Goal: Transaction & Acquisition: Obtain resource

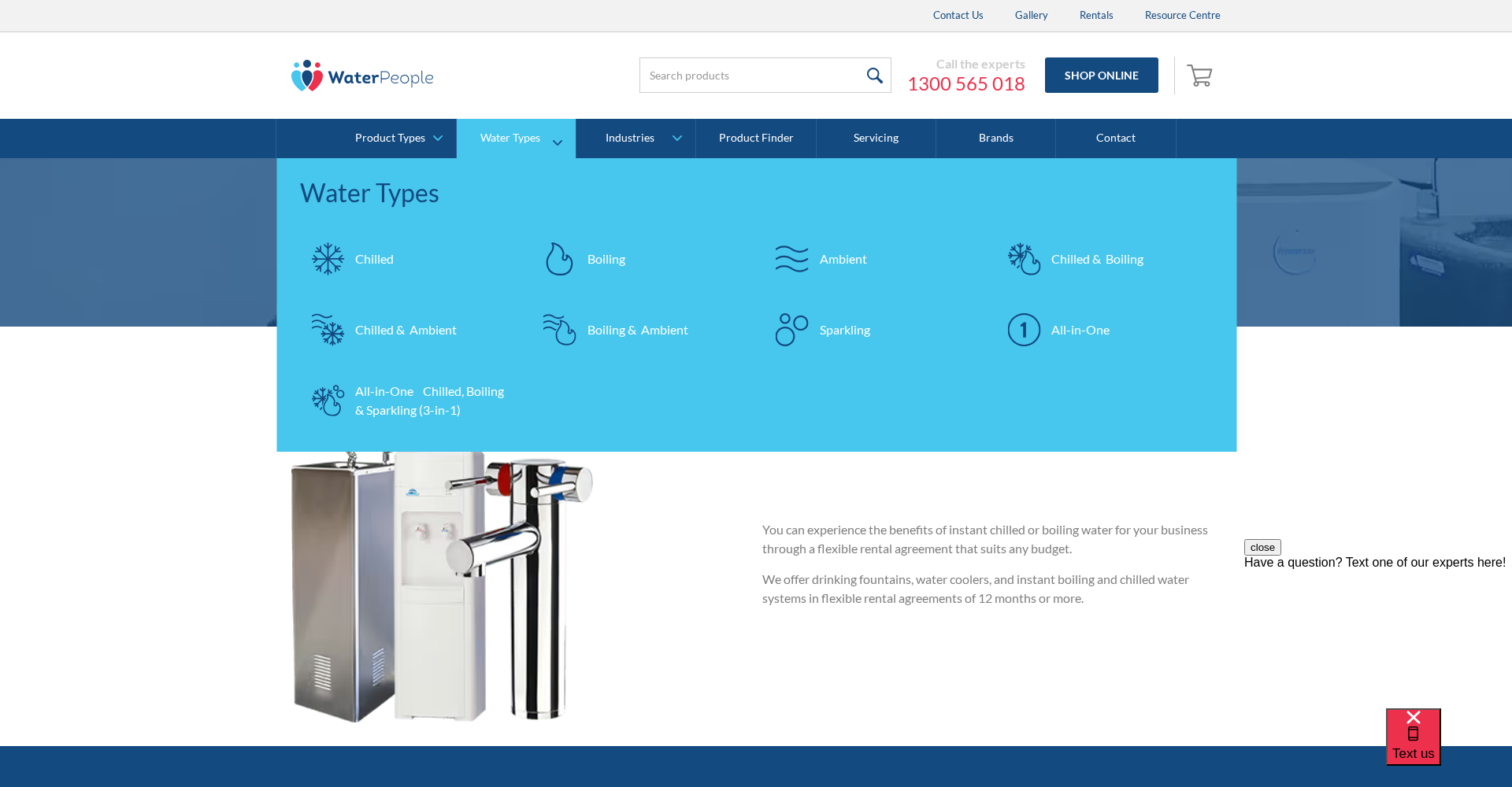
click at [1097, 331] on div "All-in-One" at bounding box center [1081, 329] width 59 height 19
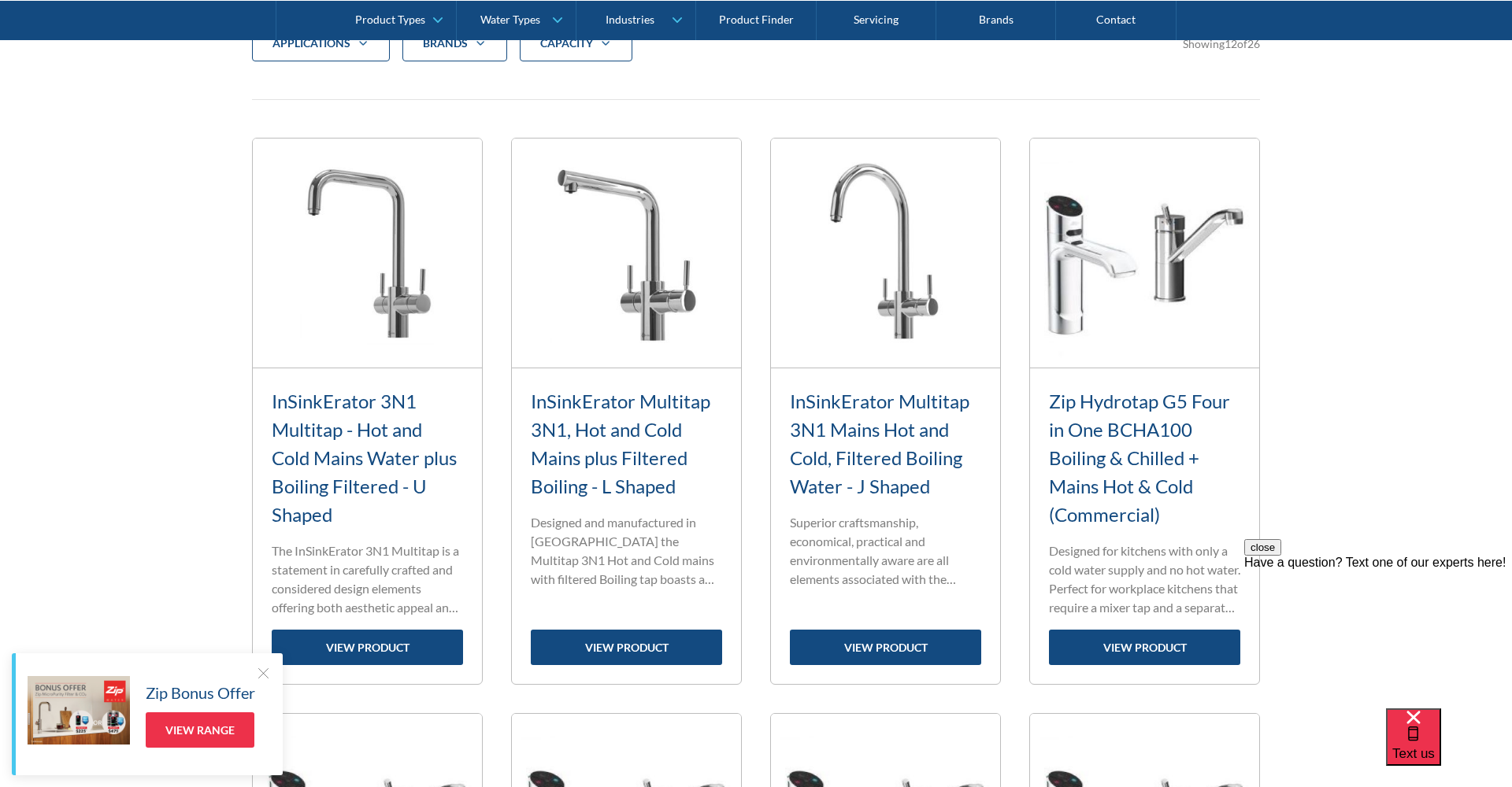
click at [1281, 555] on button "close" at bounding box center [1262, 547] width 37 height 16
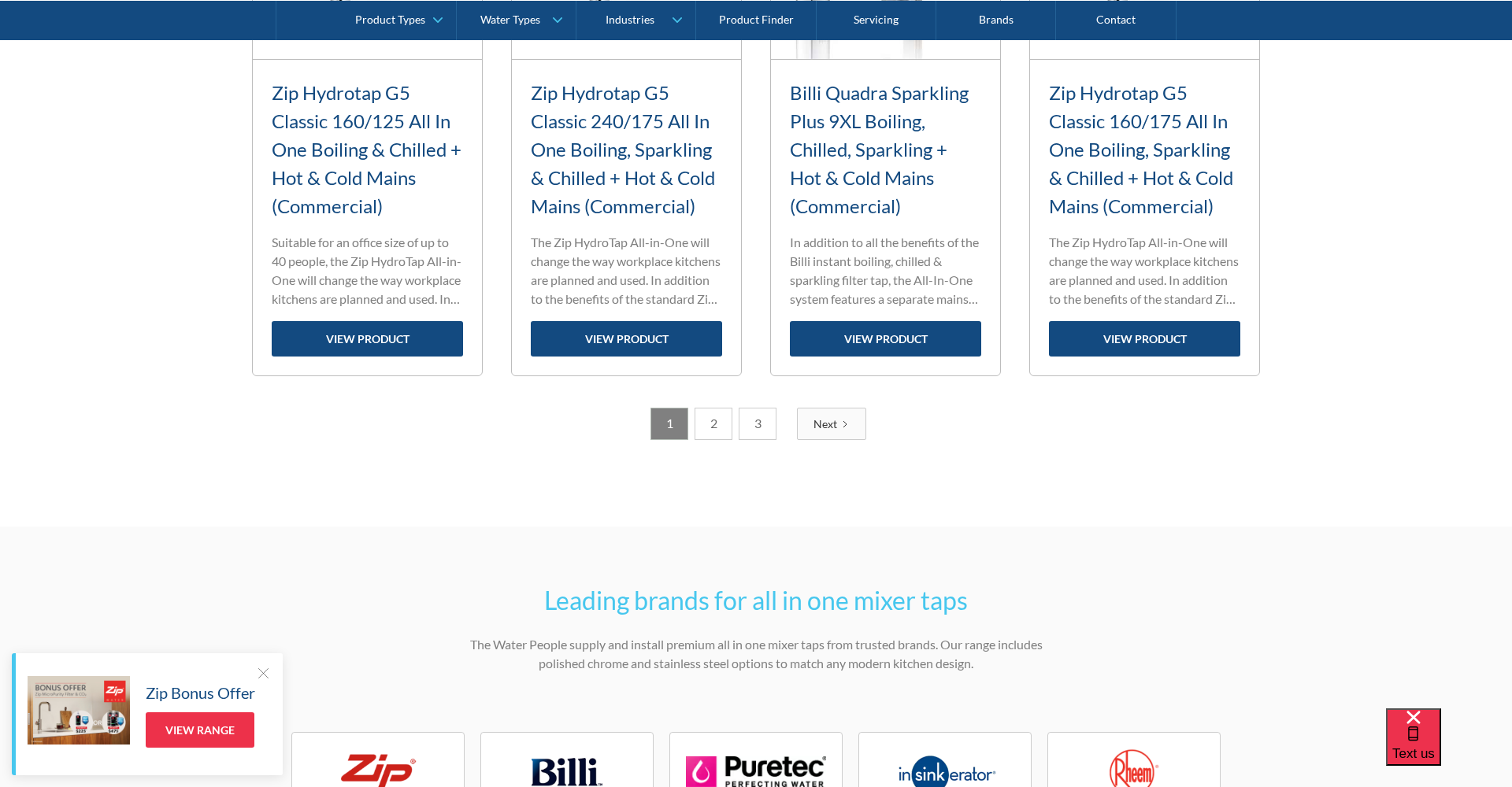
scroll to position [2084, 0]
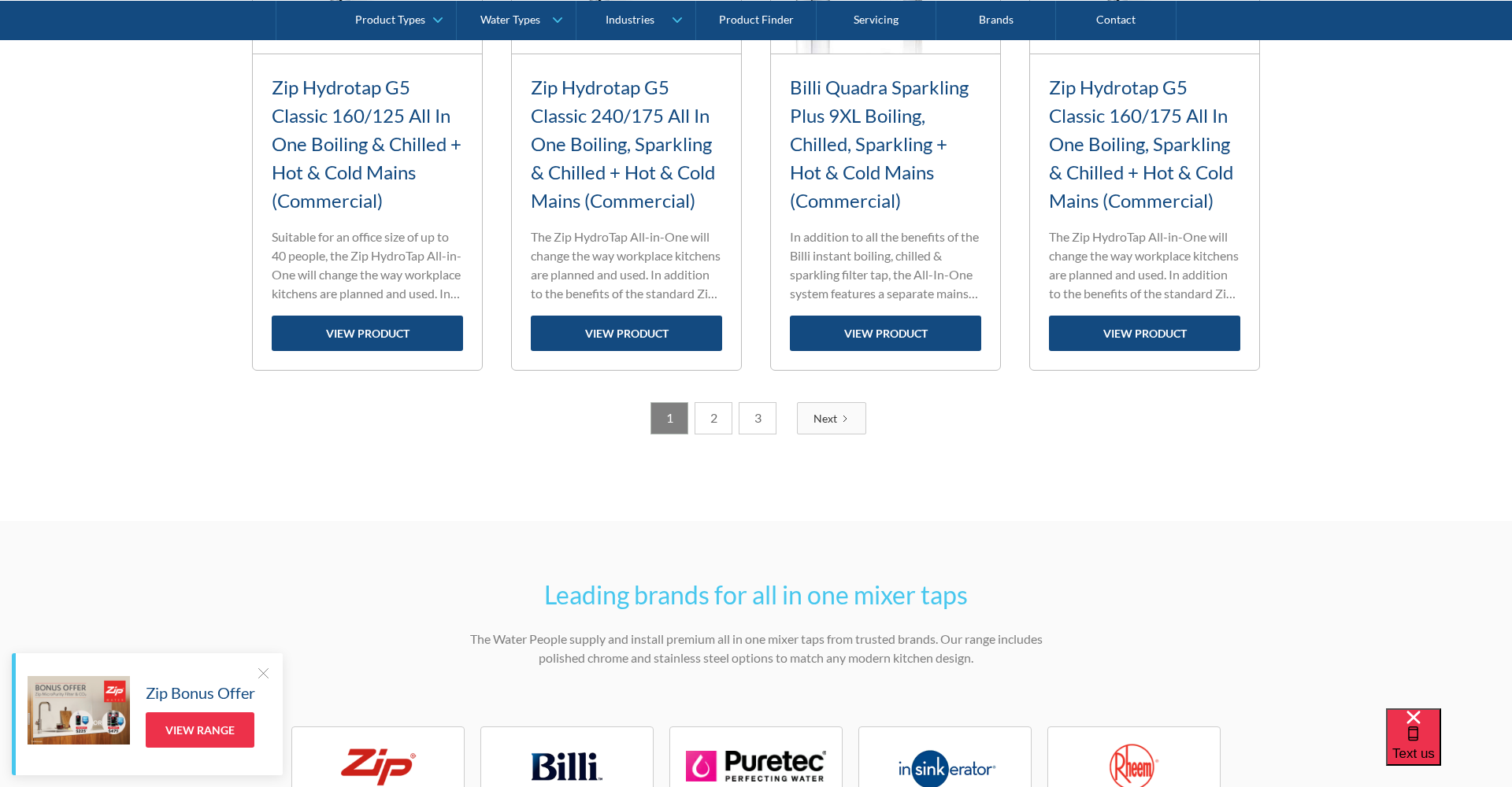
click at [809, 409] on link "Next" at bounding box center [832, 418] width 70 height 32
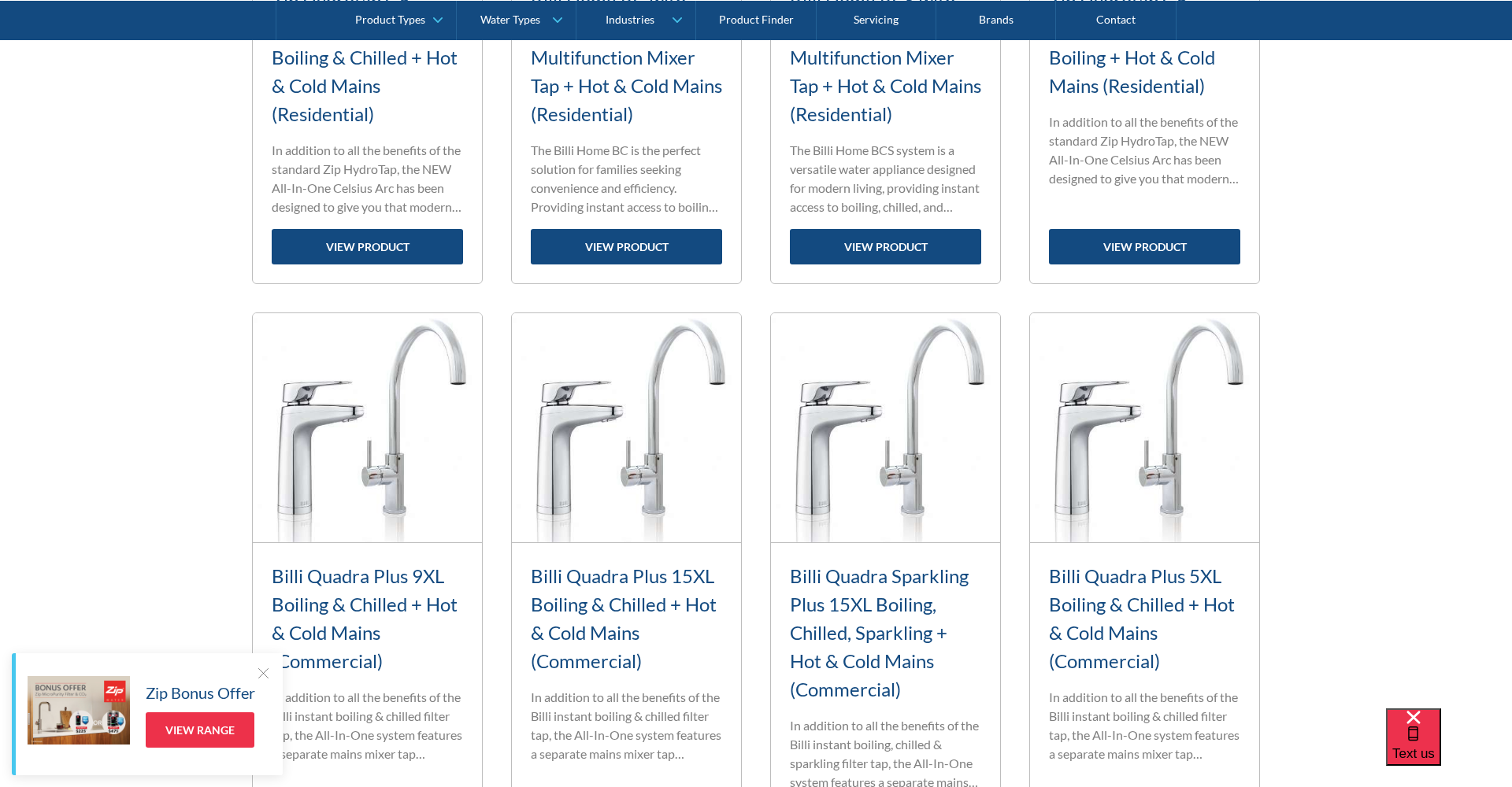
scroll to position [1612, 0]
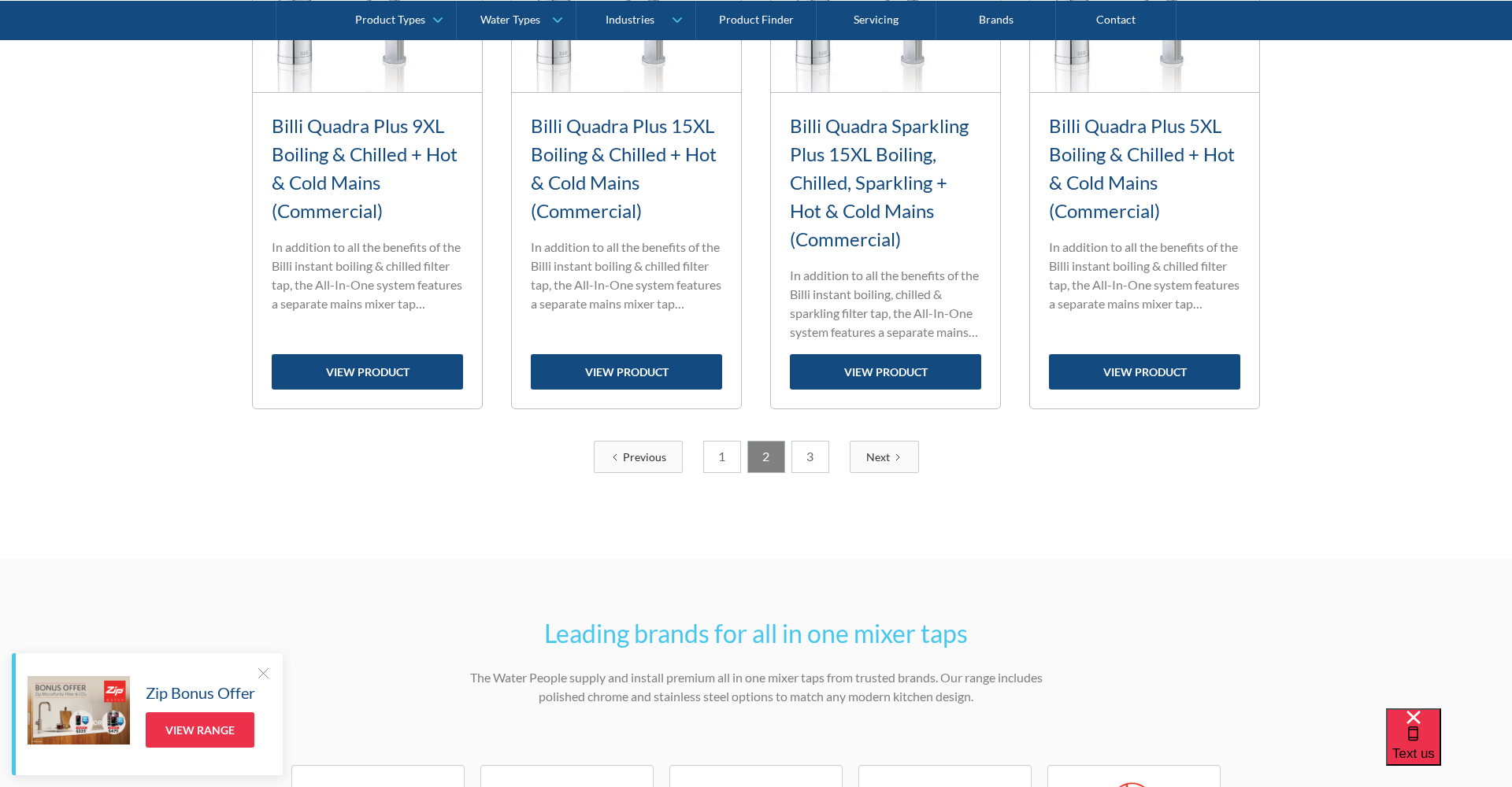
click at [904, 455] on link "Next" at bounding box center [884, 457] width 70 height 32
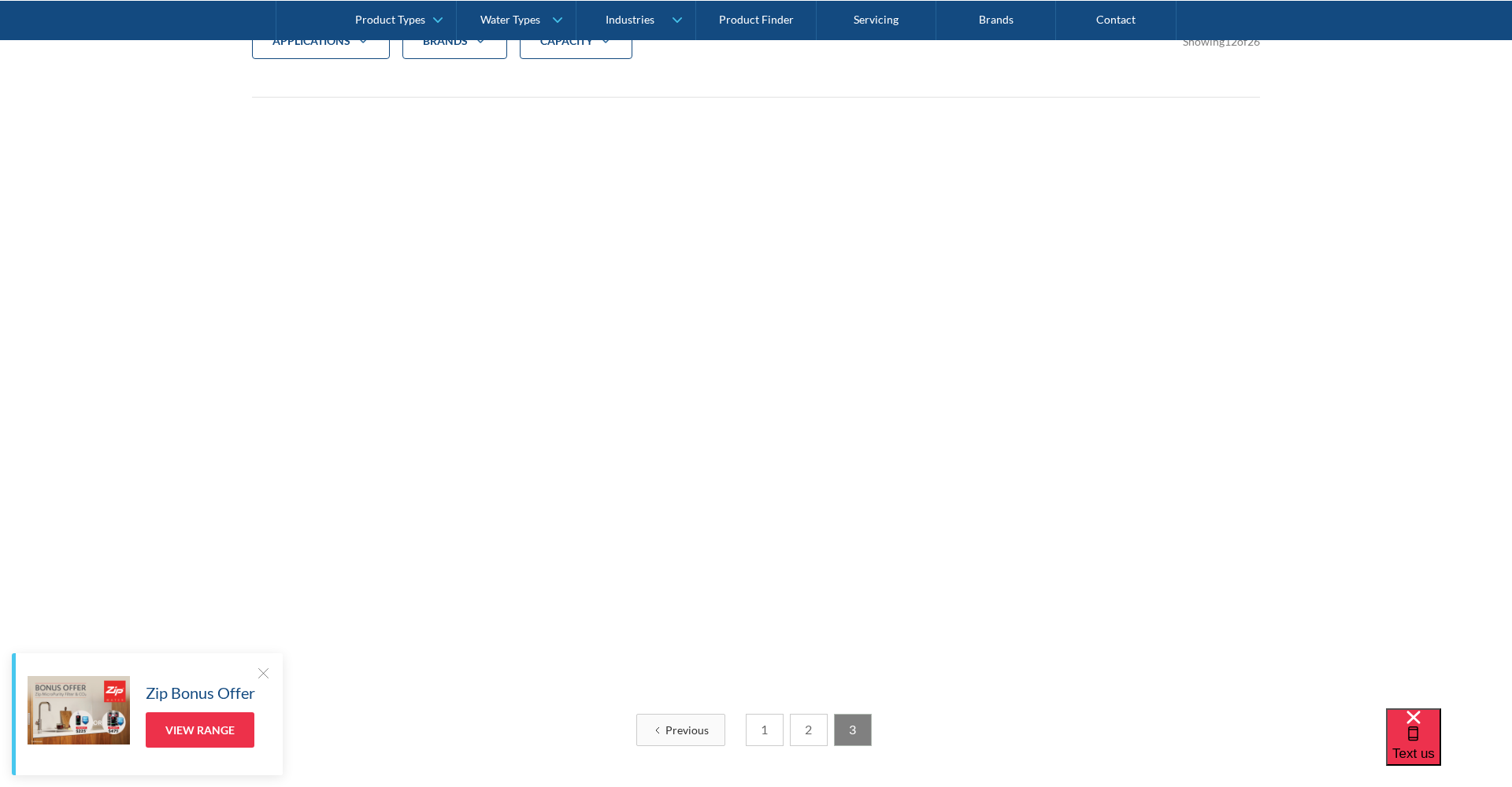
scroll to position [579, 0]
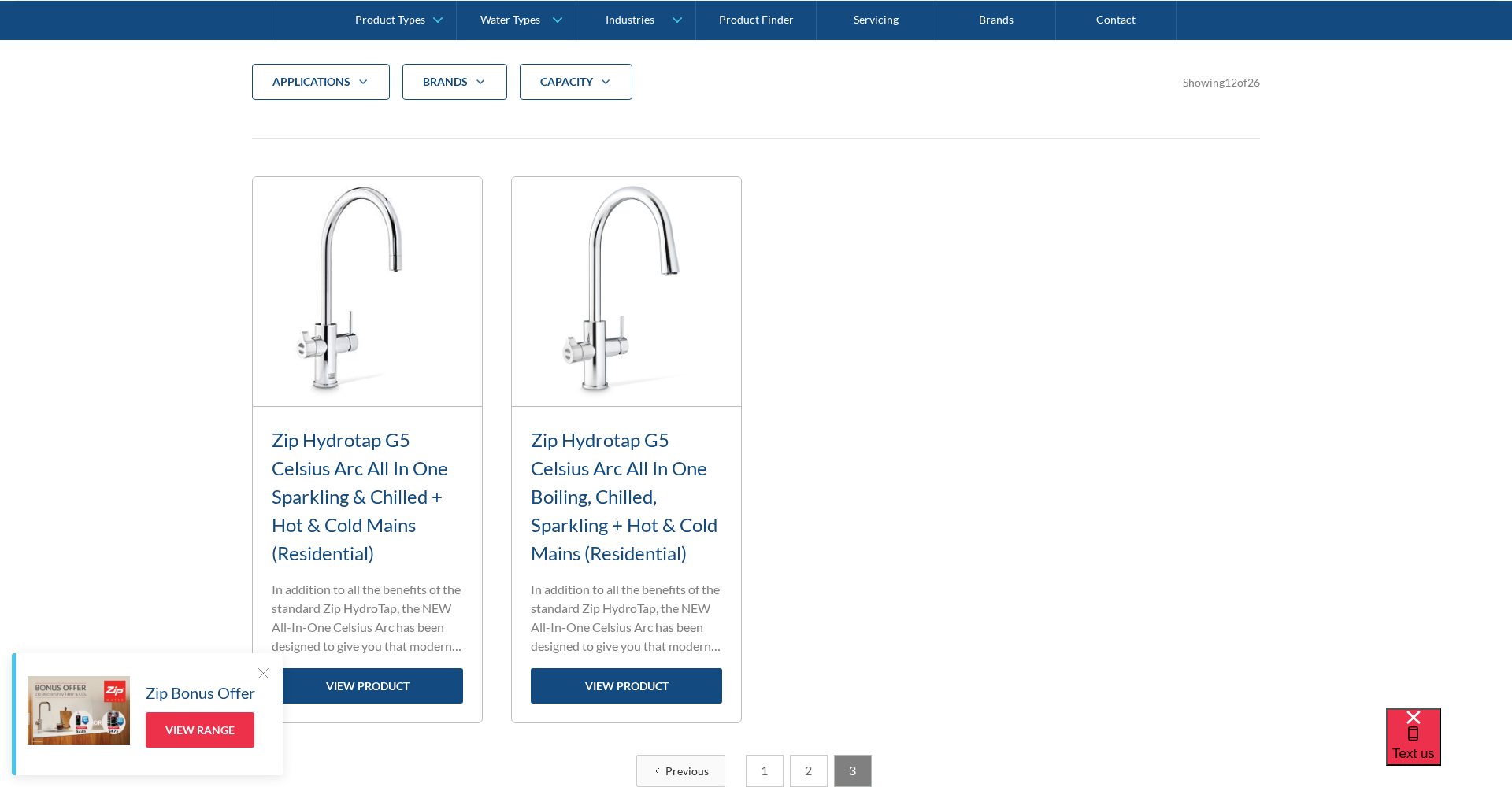
click at [324, 74] on div "applications" at bounding box center [311, 81] width 78 height 16
click at [281, 132] on div "Filter 5" at bounding box center [275, 128] width 14 height 14
click at [285, 130] on input "Commercial" at bounding box center [289, 124] width 10 height 10
checkbox input "true"
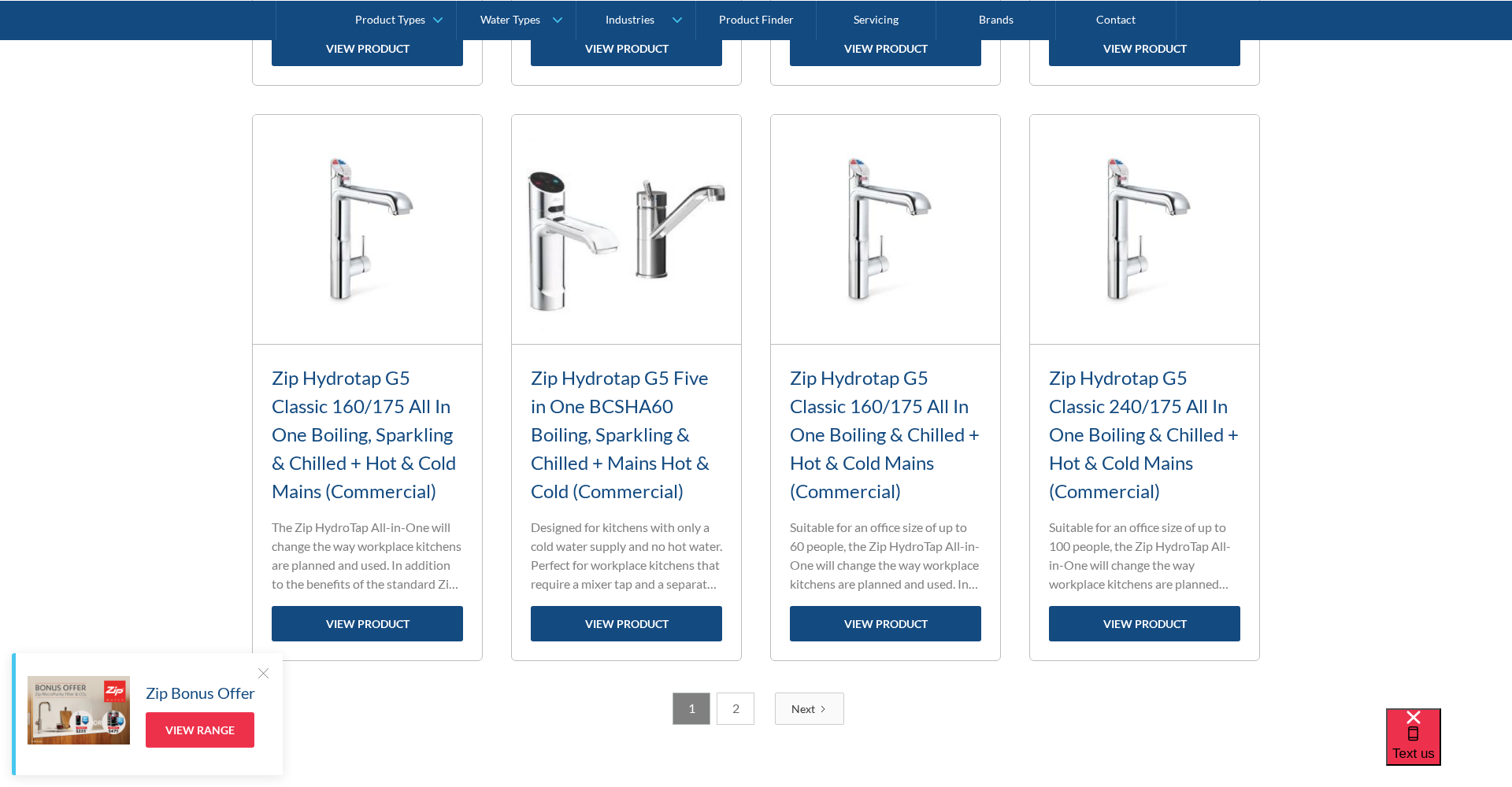
scroll to position [1869, 0]
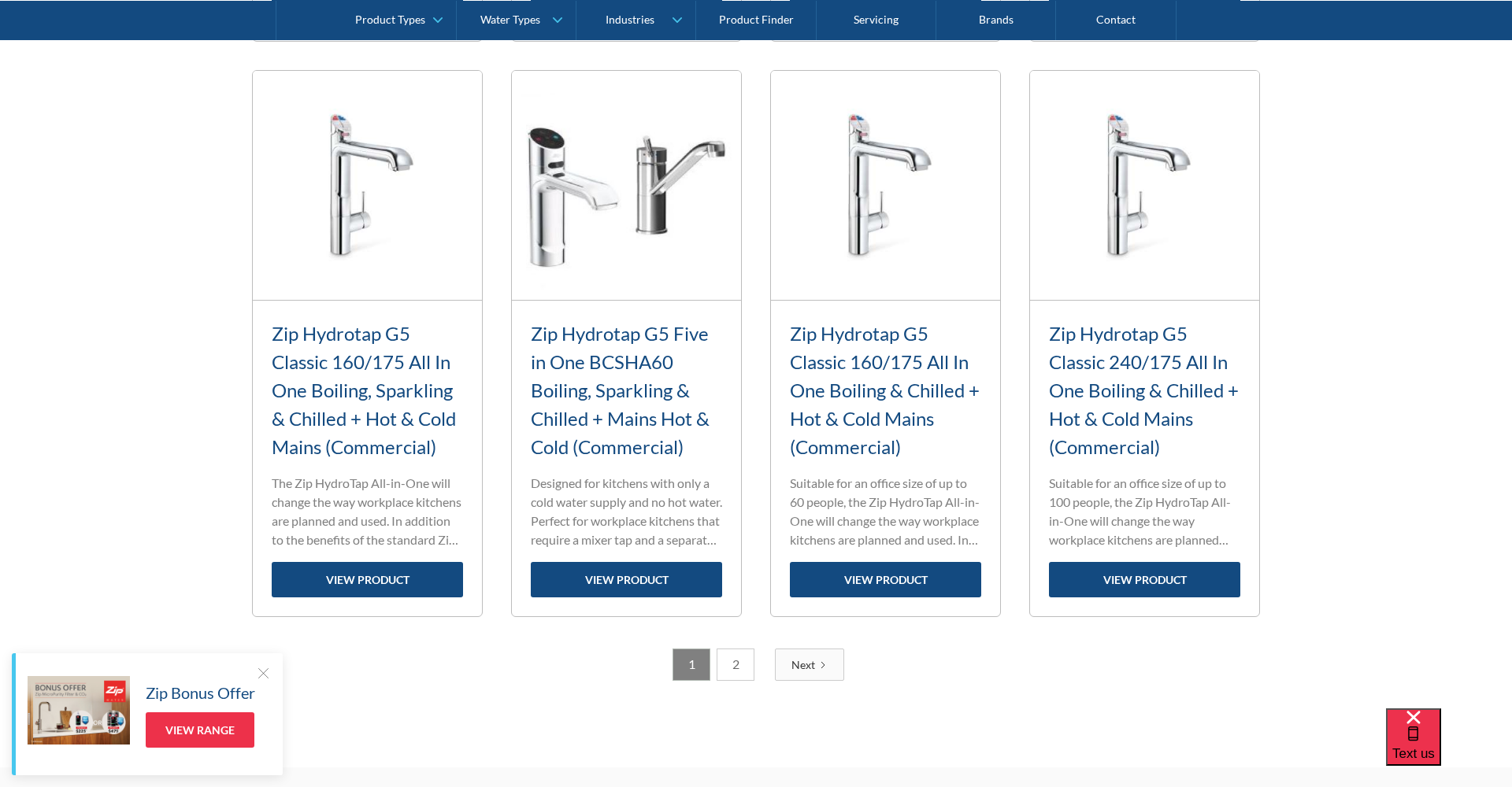
click at [722, 658] on link "2" at bounding box center [735, 664] width 38 height 32
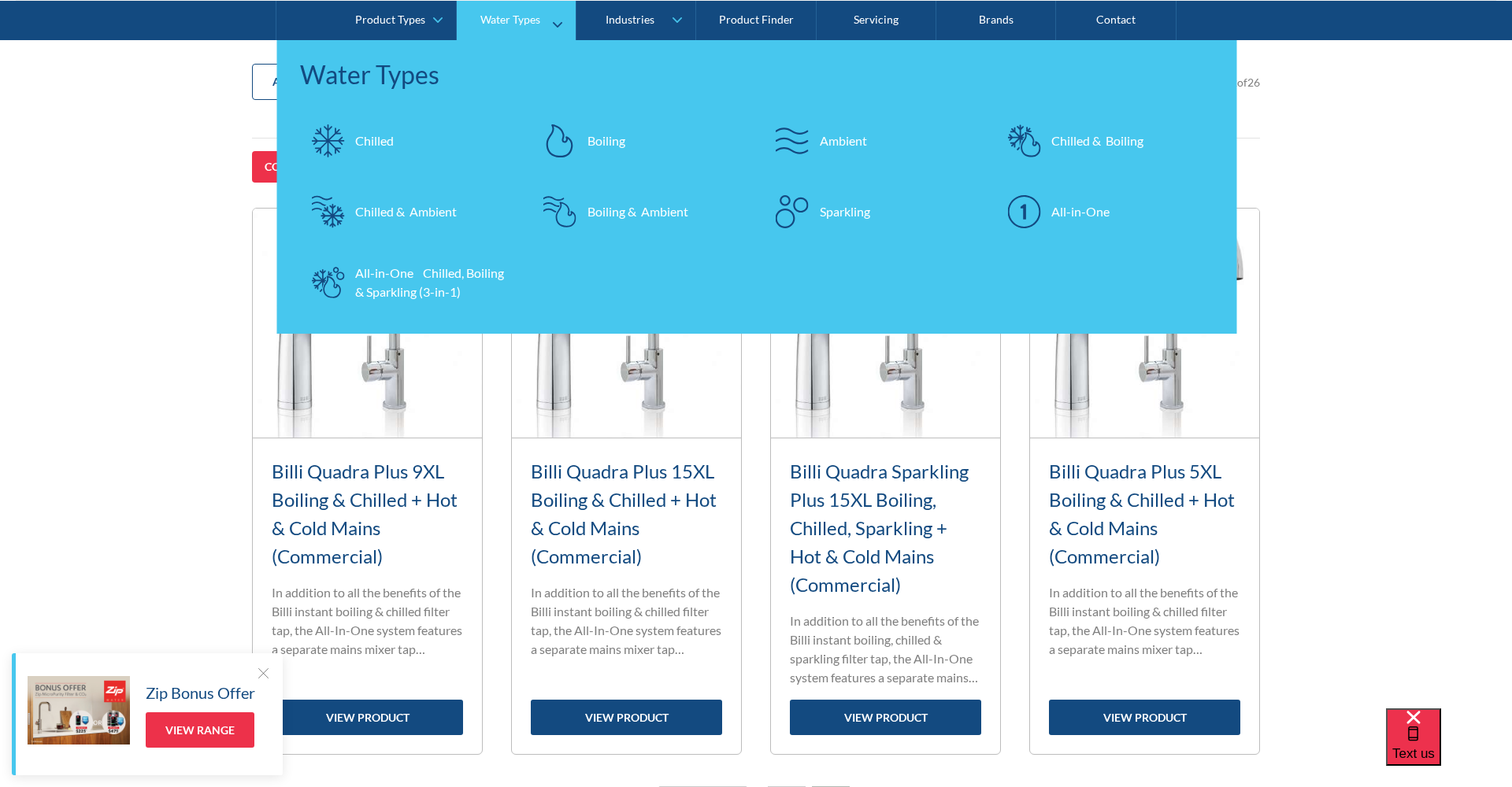
scroll to position [581, 0]
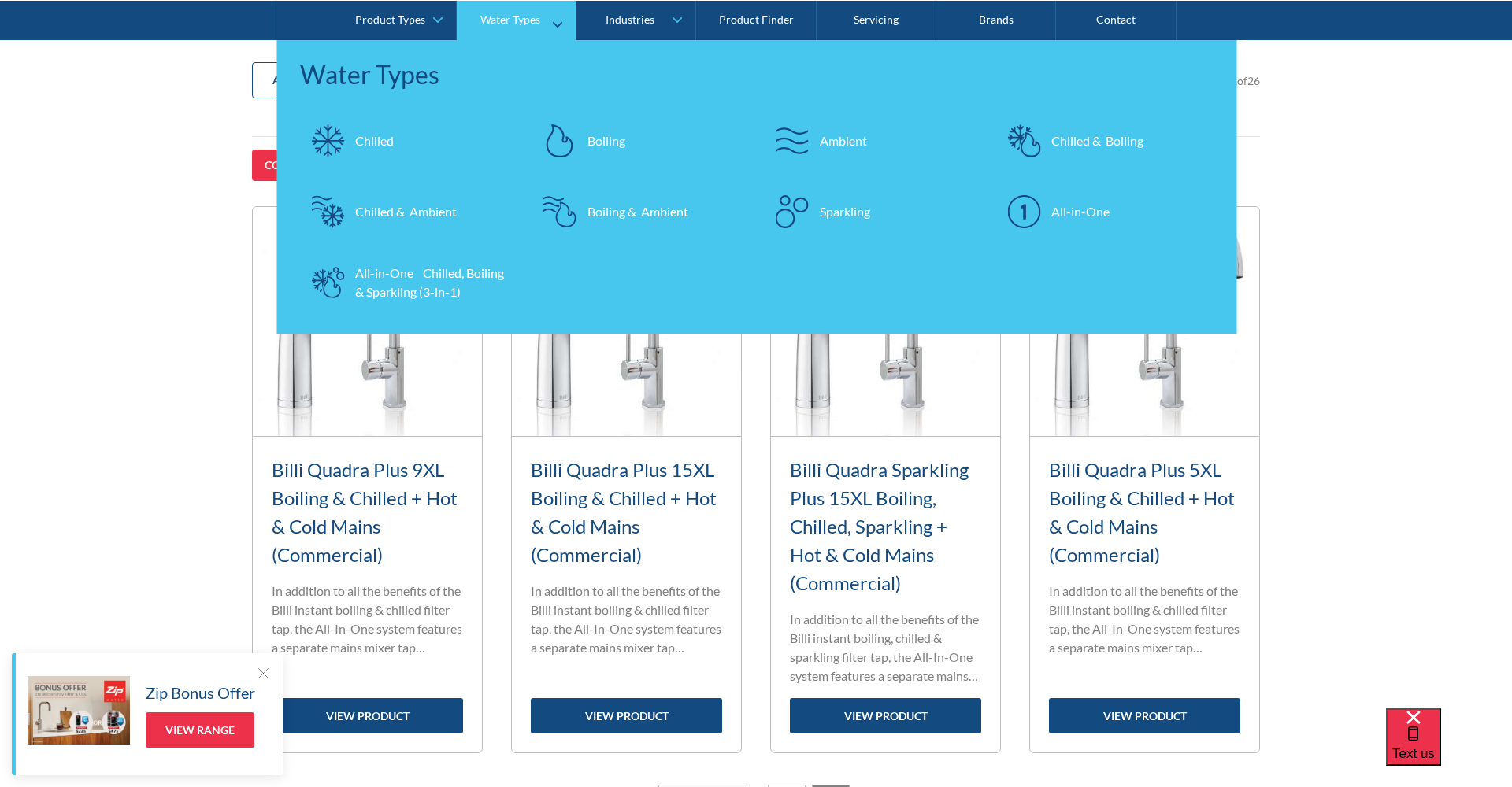
click at [833, 219] on div "Sparkling" at bounding box center [845, 210] width 50 height 19
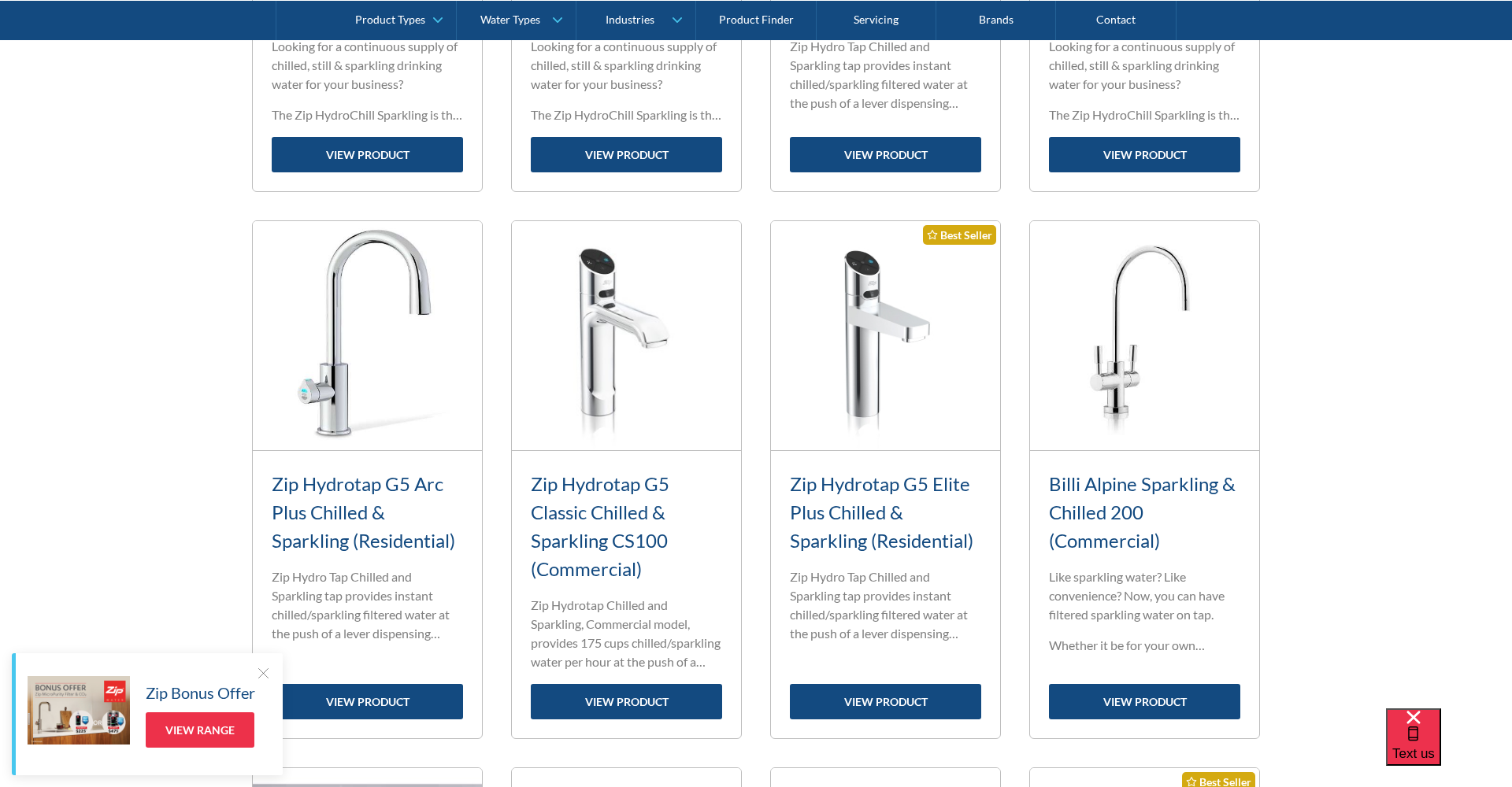
scroll to position [1058, 0]
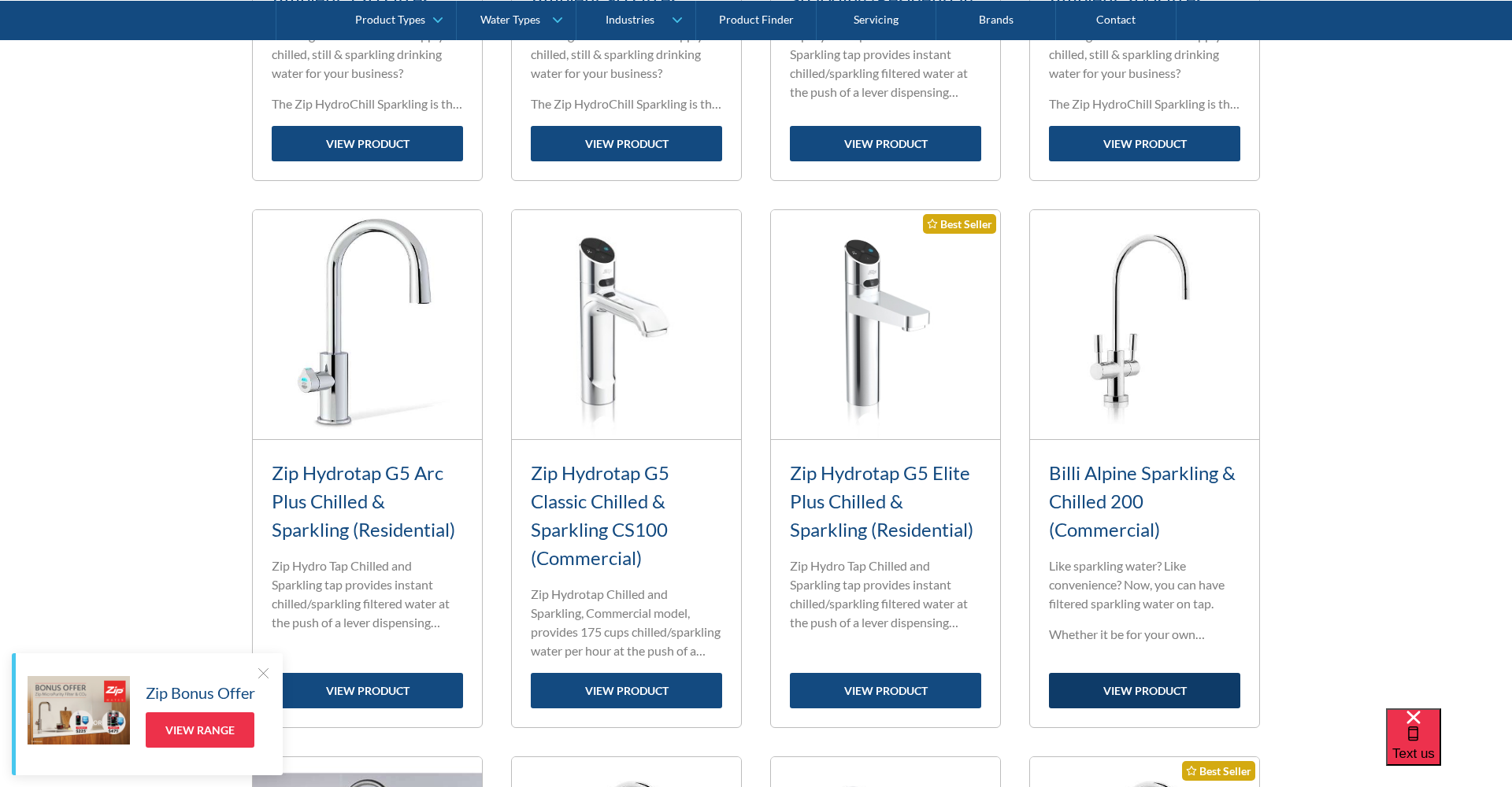
click at [1150, 696] on link "view product" at bounding box center [1144, 691] width 191 height 36
click at [877, 695] on link "view product" at bounding box center [885, 691] width 191 height 36
click at [635, 696] on link "view product" at bounding box center [626, 691] width 191 height 36
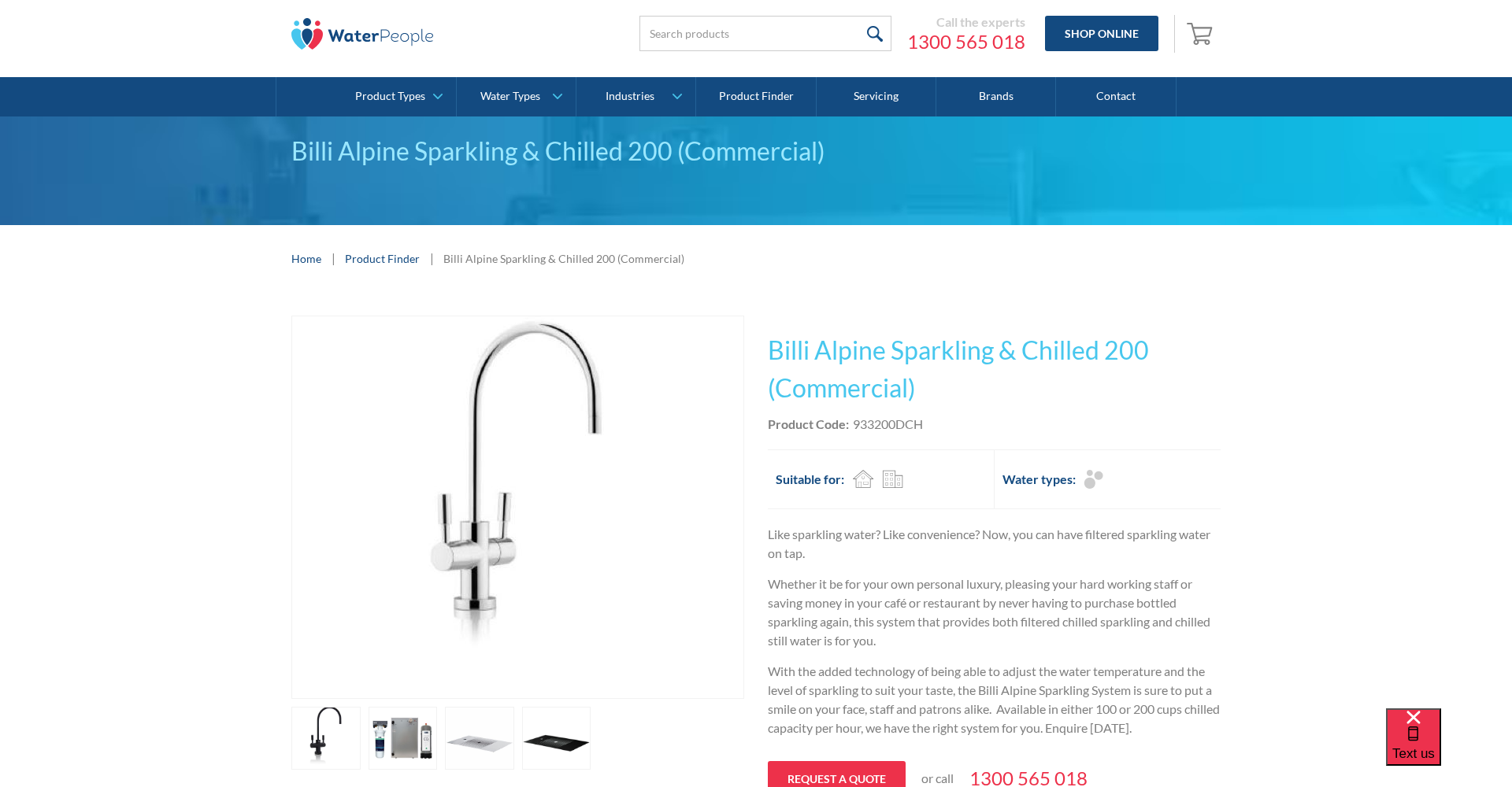
scroll to position [45, 0]
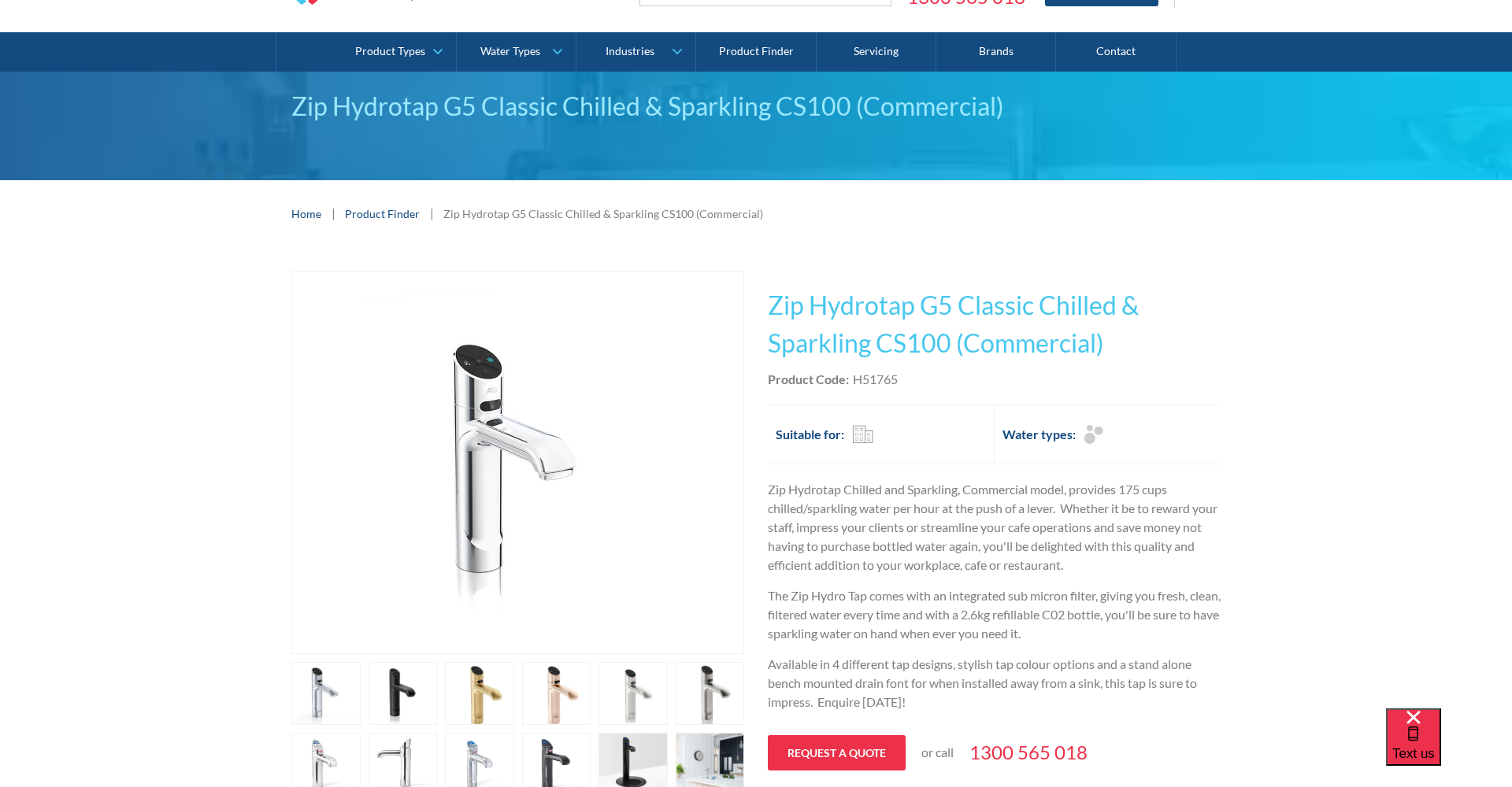
scroll to position [217, 0]
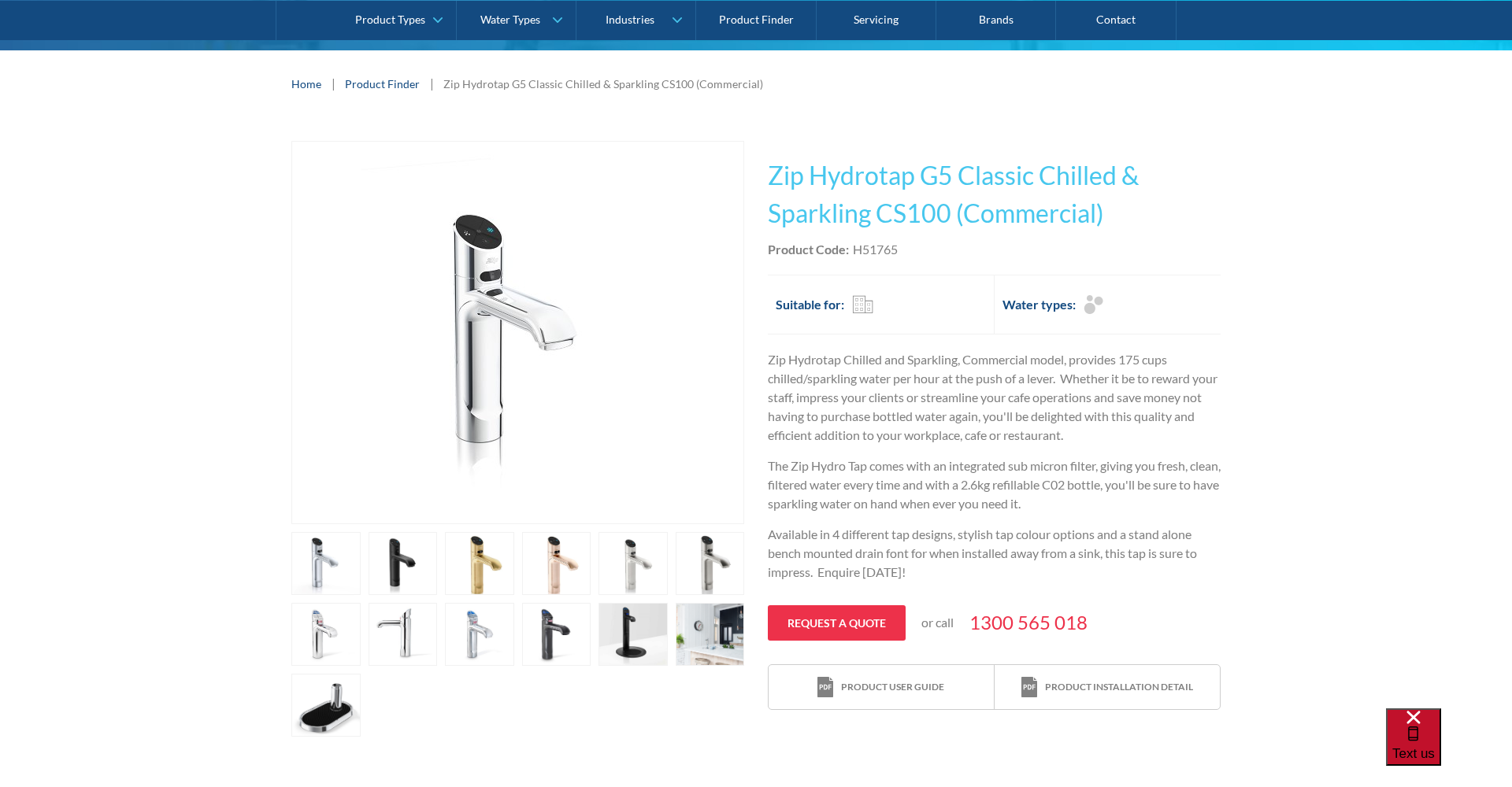
click at [1435, 748] on span "Text us" at bounding box center [1413, 754] width 42 height 15
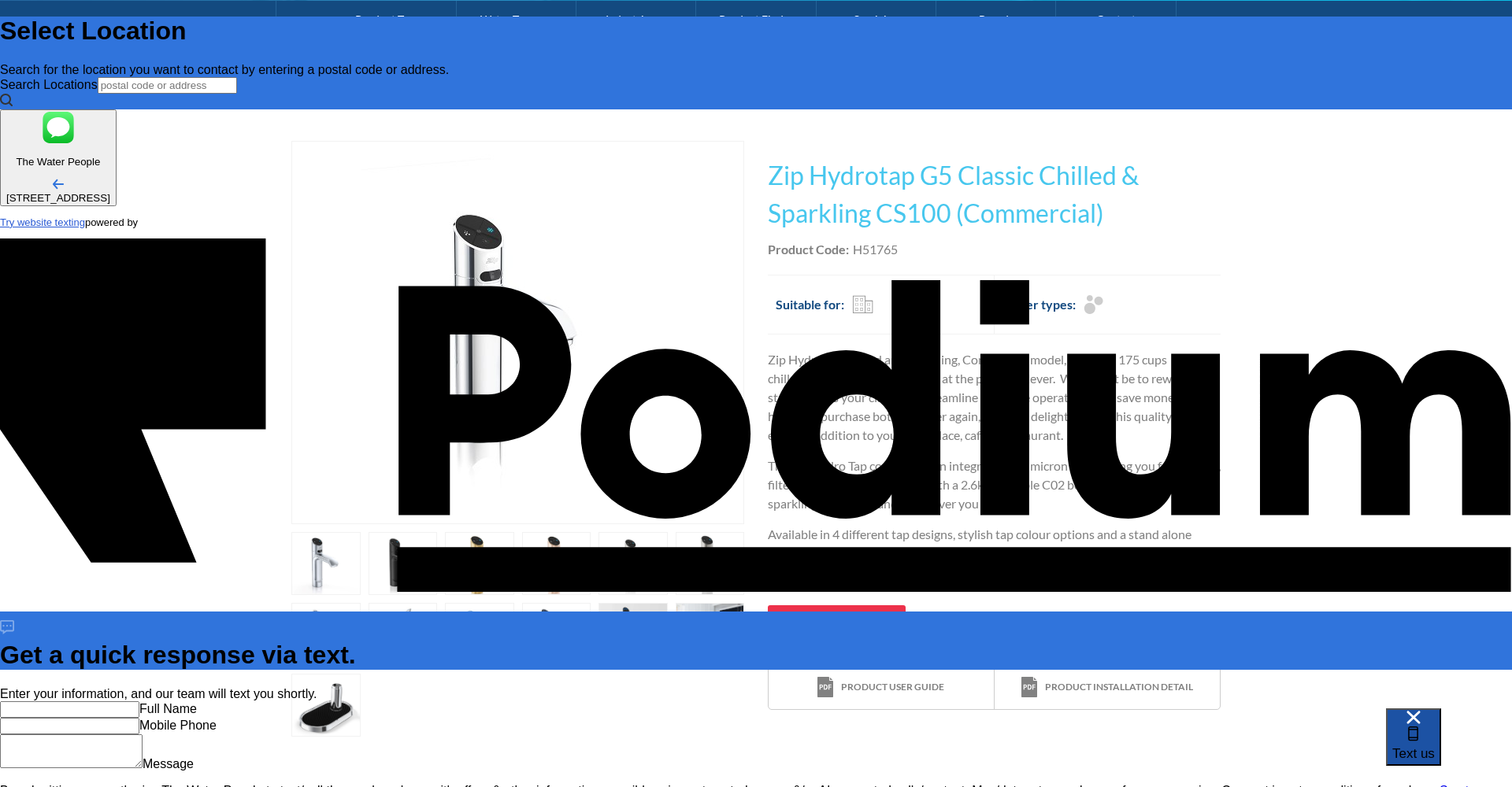
scroll to position [0, 0]
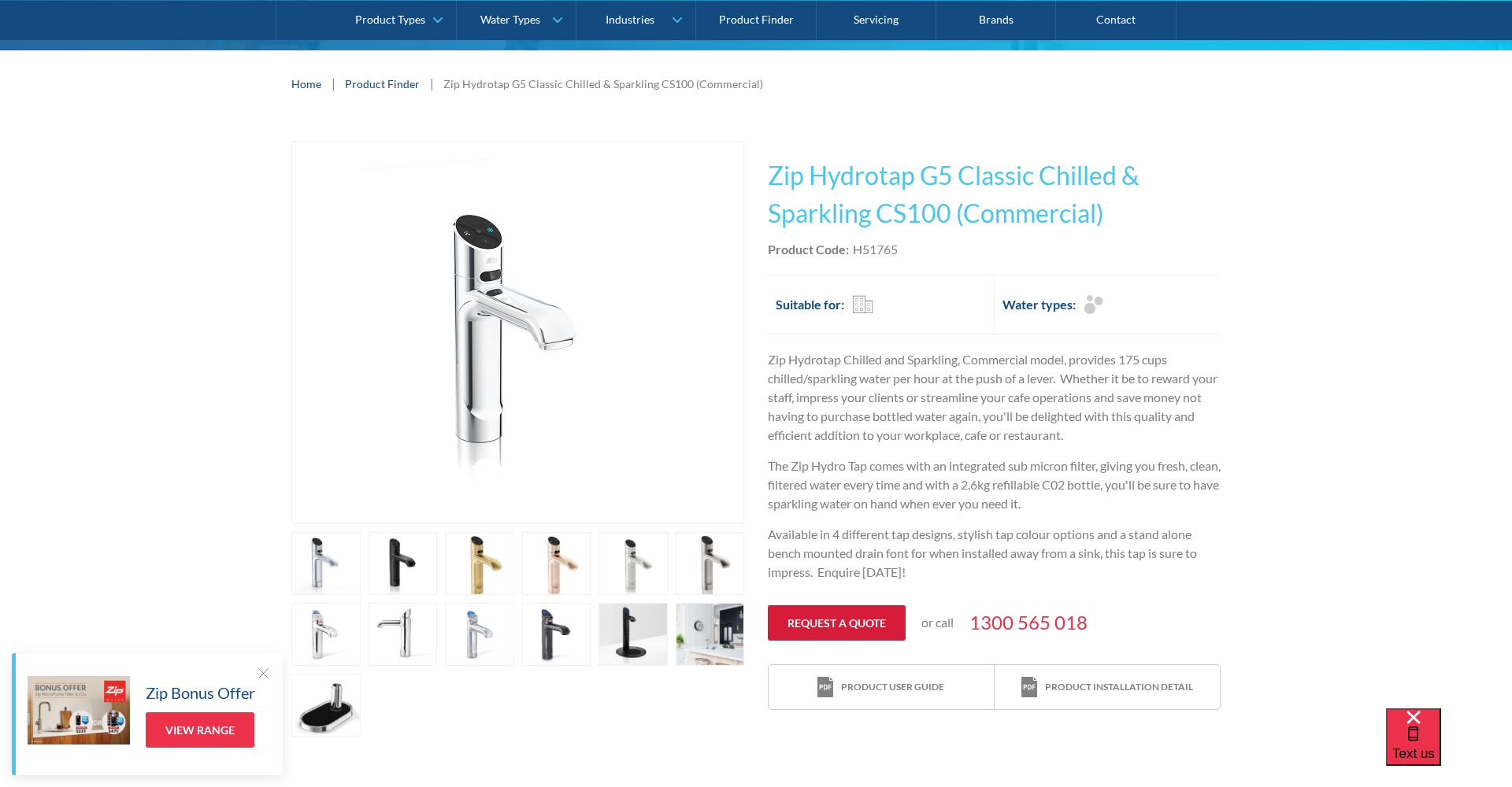
click at [837, 623] on link "Request a quote" at bounding box center [837, 623] width 138 height 36
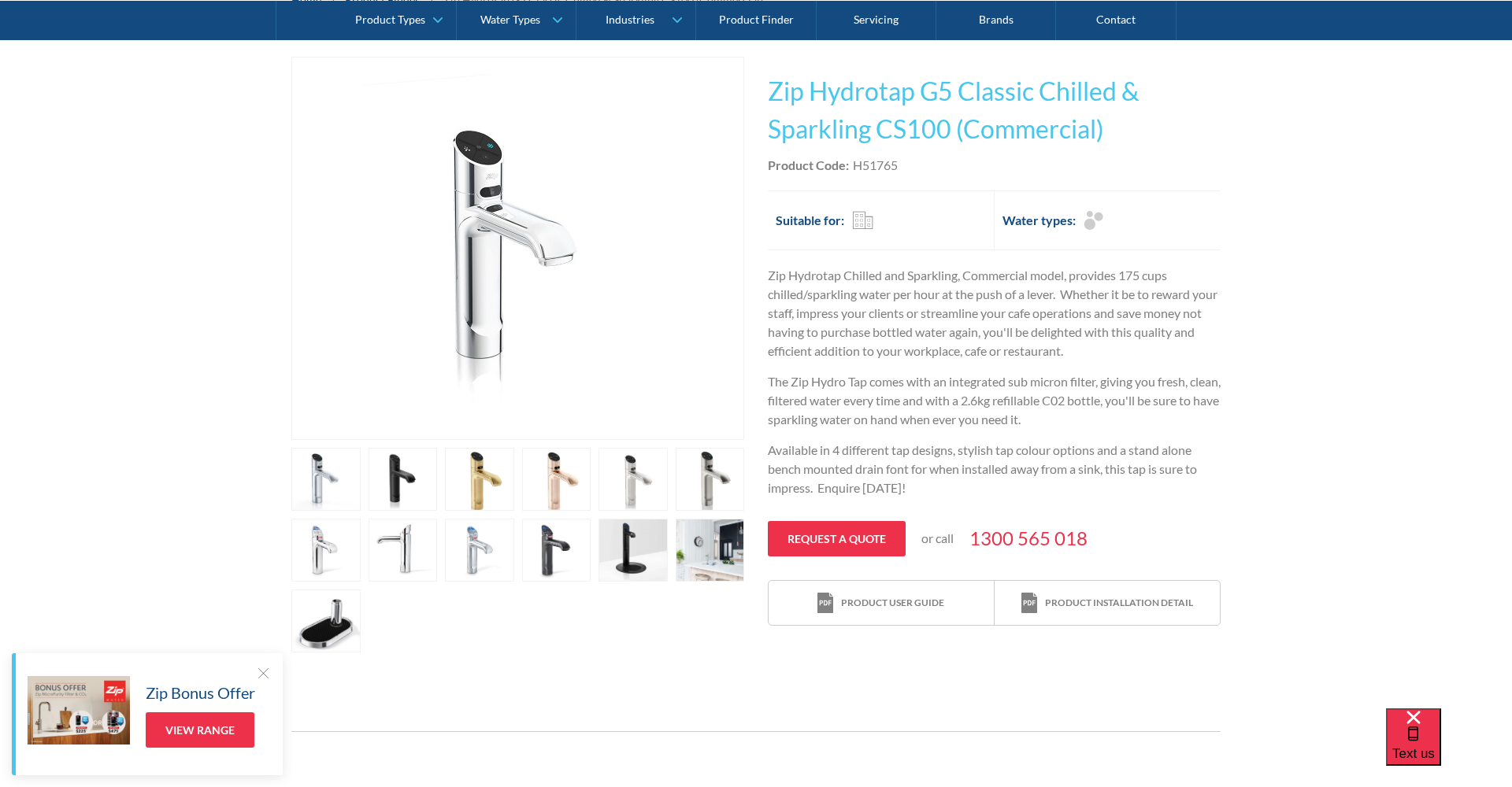
scroll to position [306, 1]
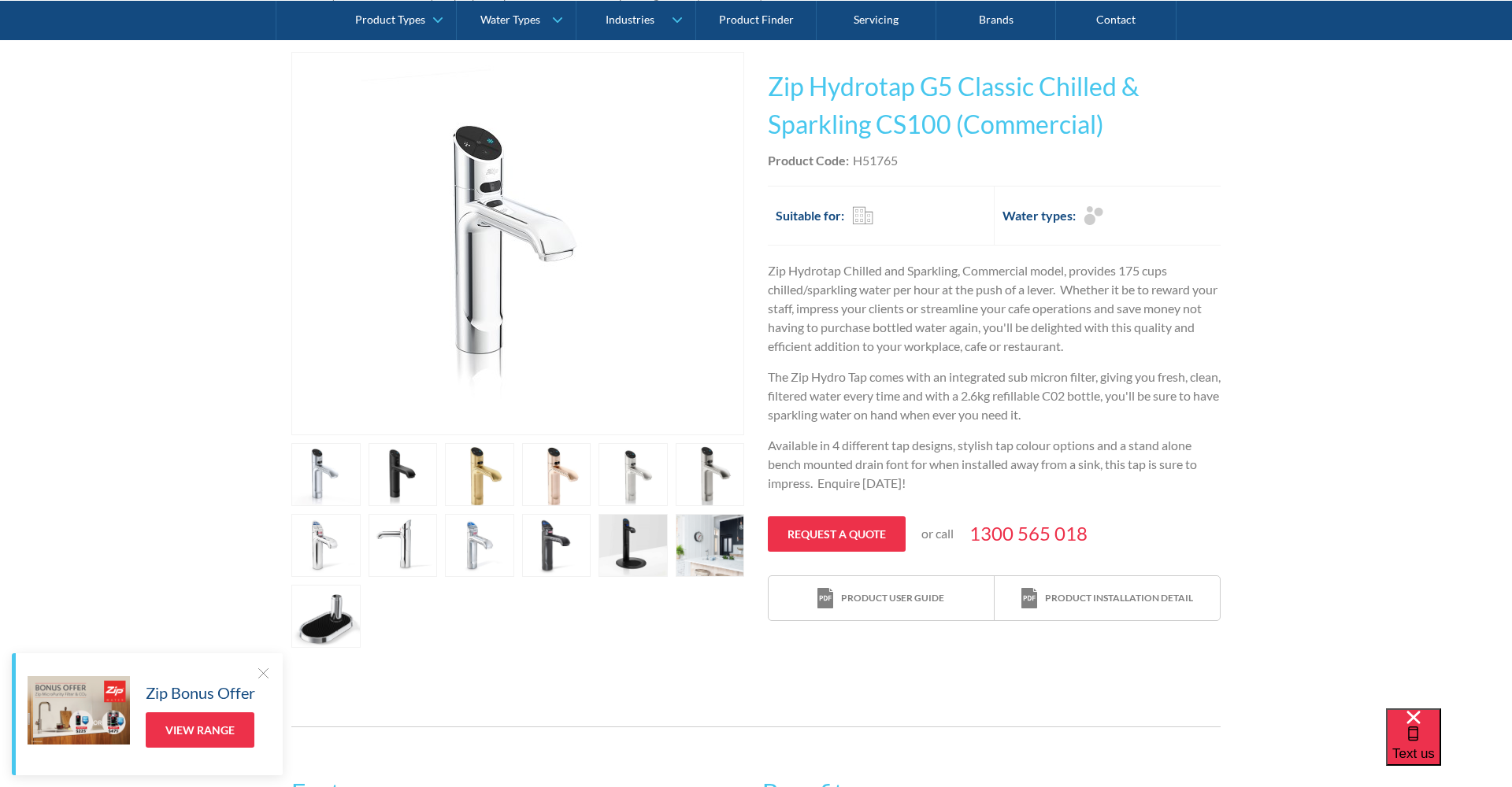
click at [710, 544] on link "open lightbox" at bounding box center [710, 545] width 70 height 63
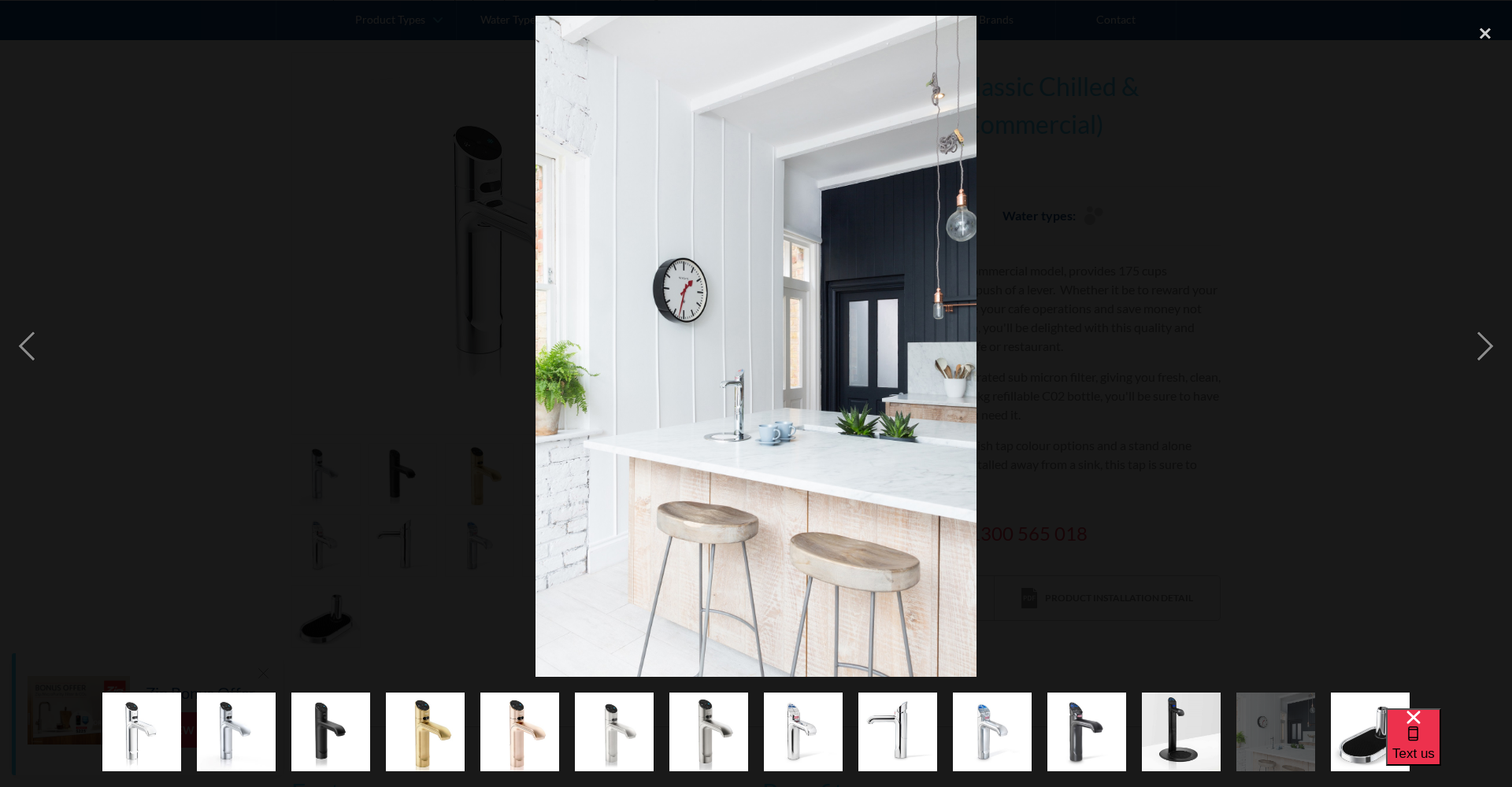
click at [1187, 712] on img "show item 12 of 14" at bounding box center [1181, 732] width 104 height 79
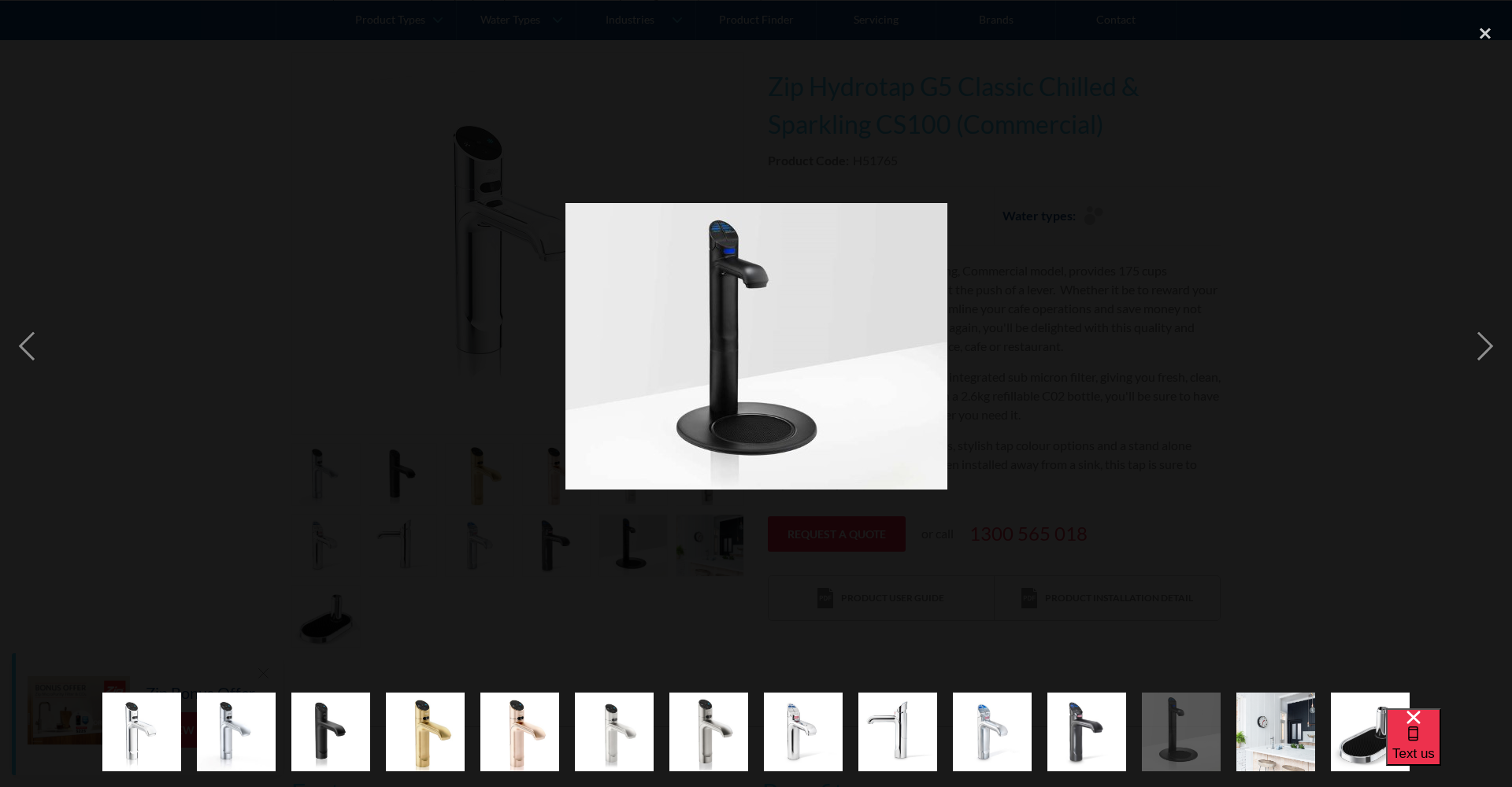
click at [127, 720] on img "show item 1 of 14" at bounding box center [142, 732] width 79 height 96
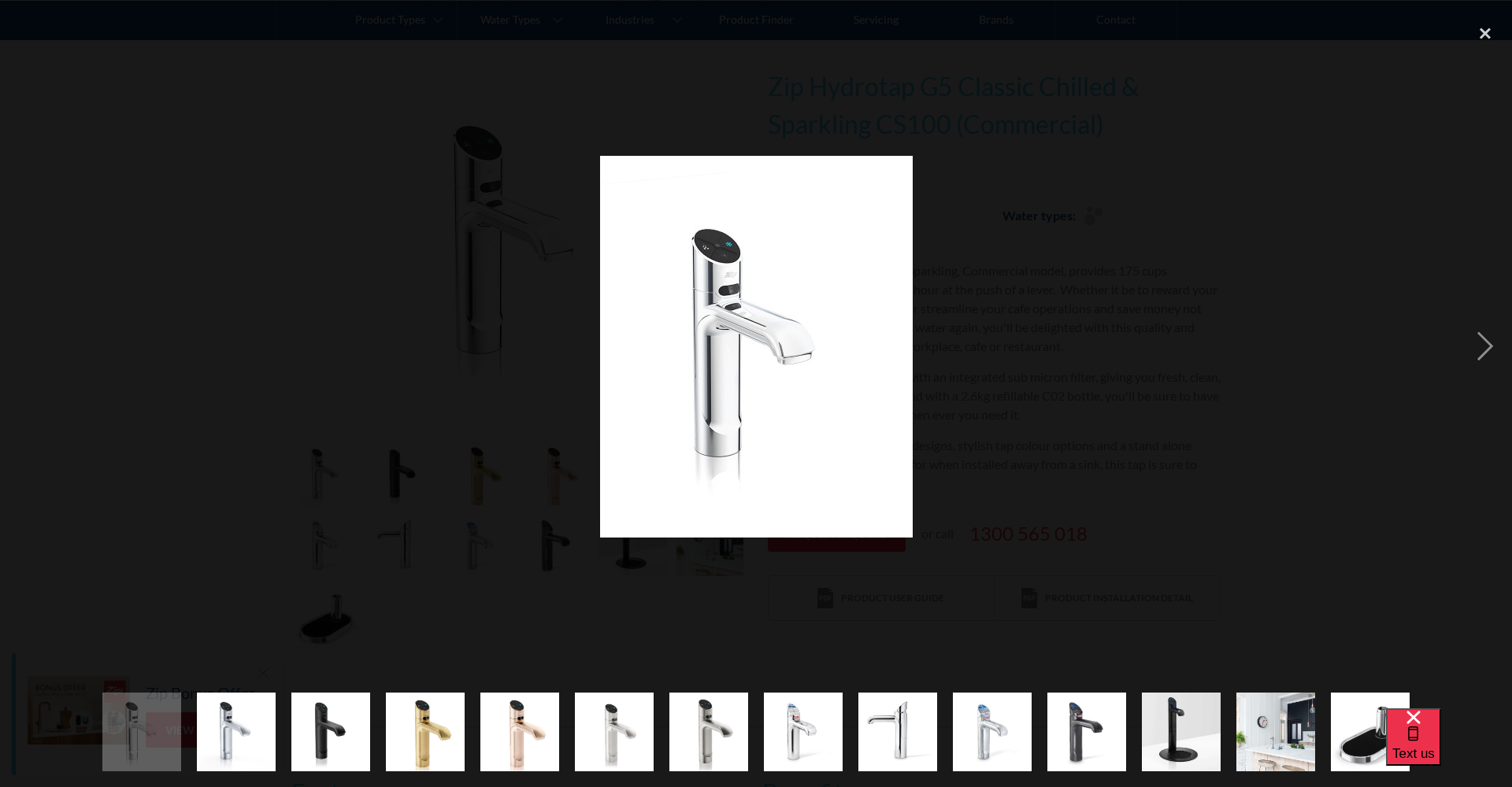
drag, startPoint x: 203, startPoint y: 725, endPoint x: 231, endPoint y: 725, distance: 28.0
click at [395, 726] on img "show item 4 of 14" at bounding box center [426, 732] width 79 height 96
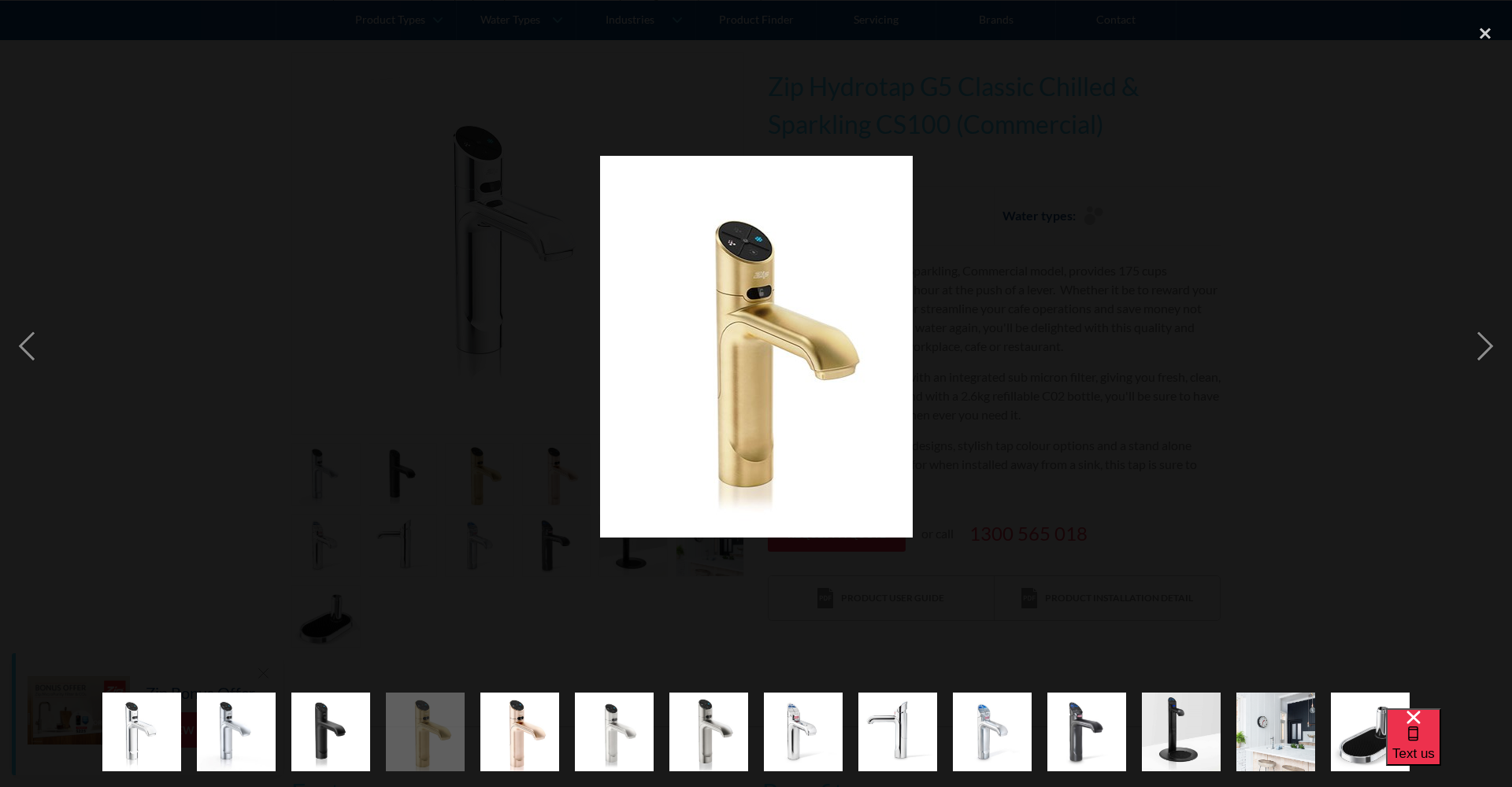
click at [545, 729] on img "show item 5 of 14" at bounding box center [520, 732] width 79 height 96
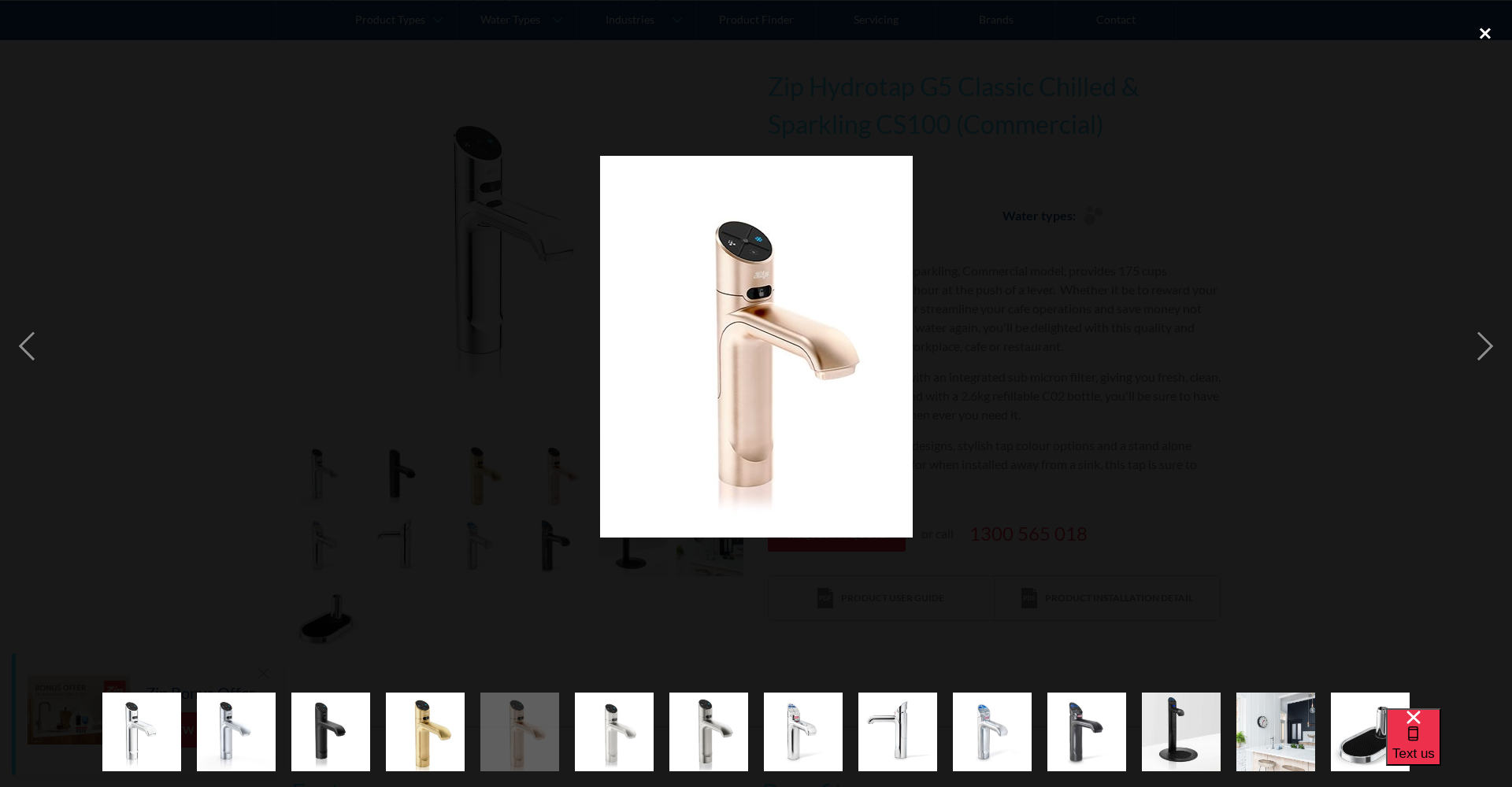
click at [1492, 31] on div "close lightbox" at bounding box center [1485, 33] width 54 height 35
